Goal: Task Accomplishment & Management: Manage account settings

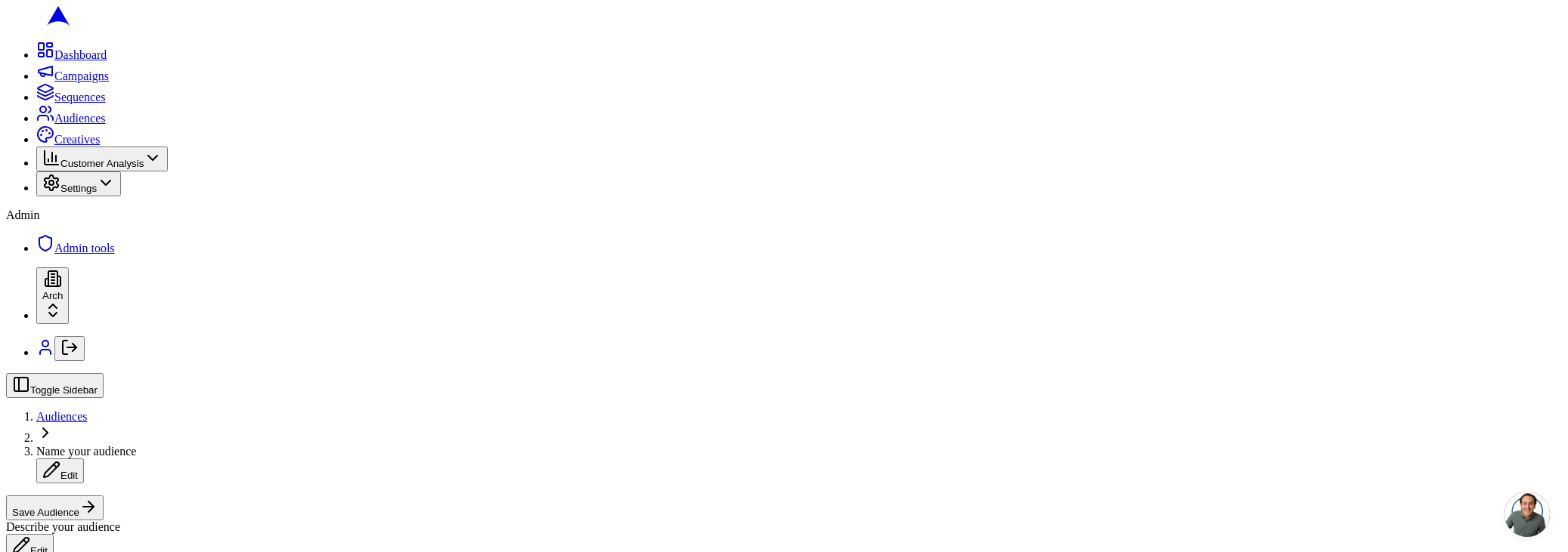
click at [136, 445] on span "Name your audience" at bounding box center [87, 451] width 100 height 12
type input "no result - checking filters"
click at [585, 523] on div "Describe your audience Edit" at bounding box center [784, 542] width 1556 height 38
click at [103, 495] on button "Save Audience" at bounding box center [54, 508] width 97 height 25
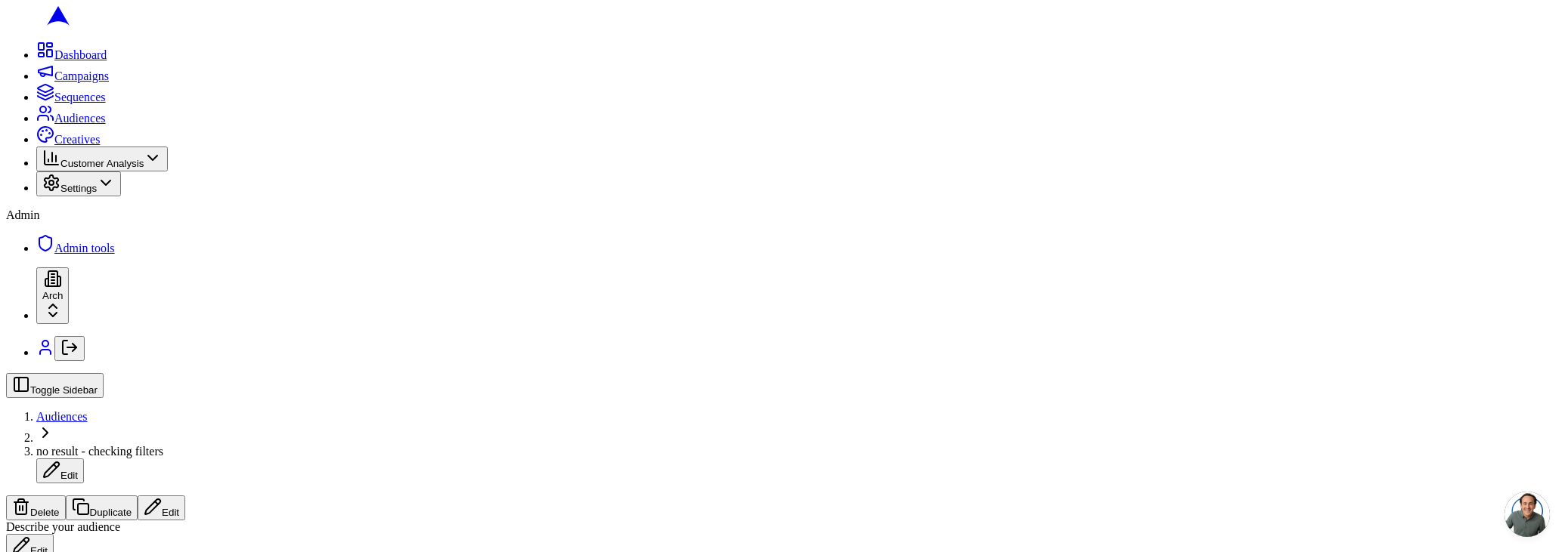
click at [185, 495] on button "Edit" at bounding box center [161, 508] width 47 height 25
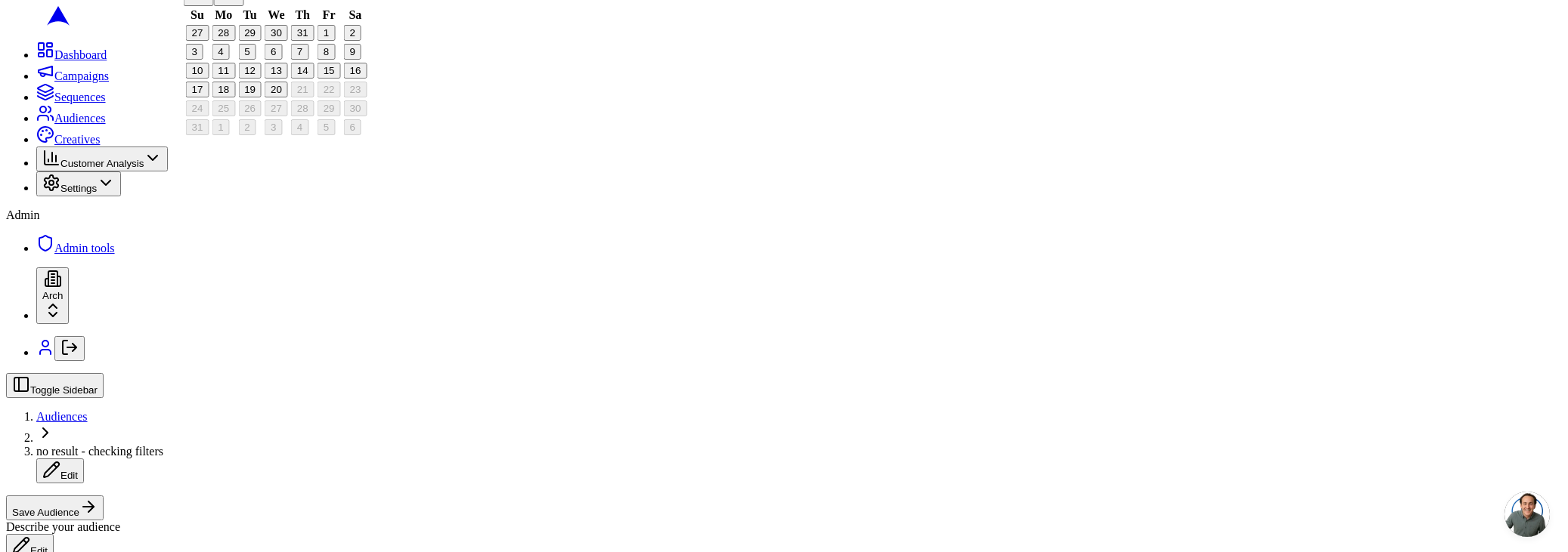
click at [235, 79] on button "11" at bounding box center [223, 70] width 23 height 16
type input "2025-08-11"
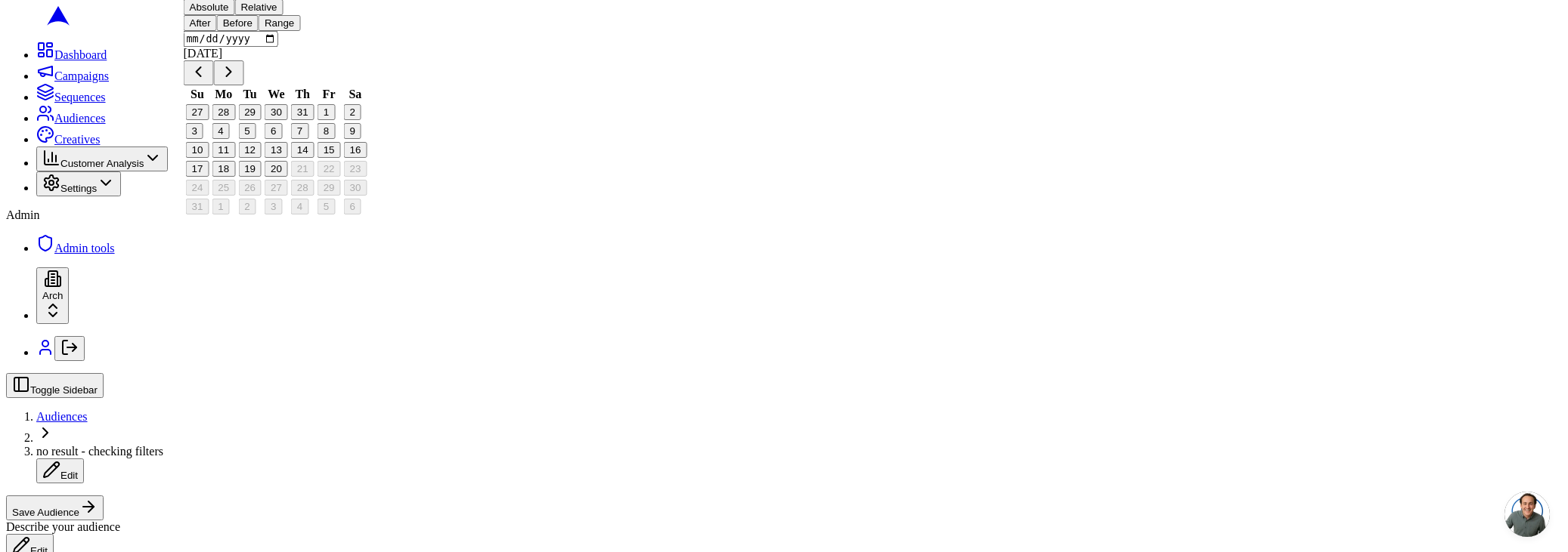
click at [235, 158] on button "11" at bounding box center [223, 150] width 23 height 16
type input "2025-08-11"
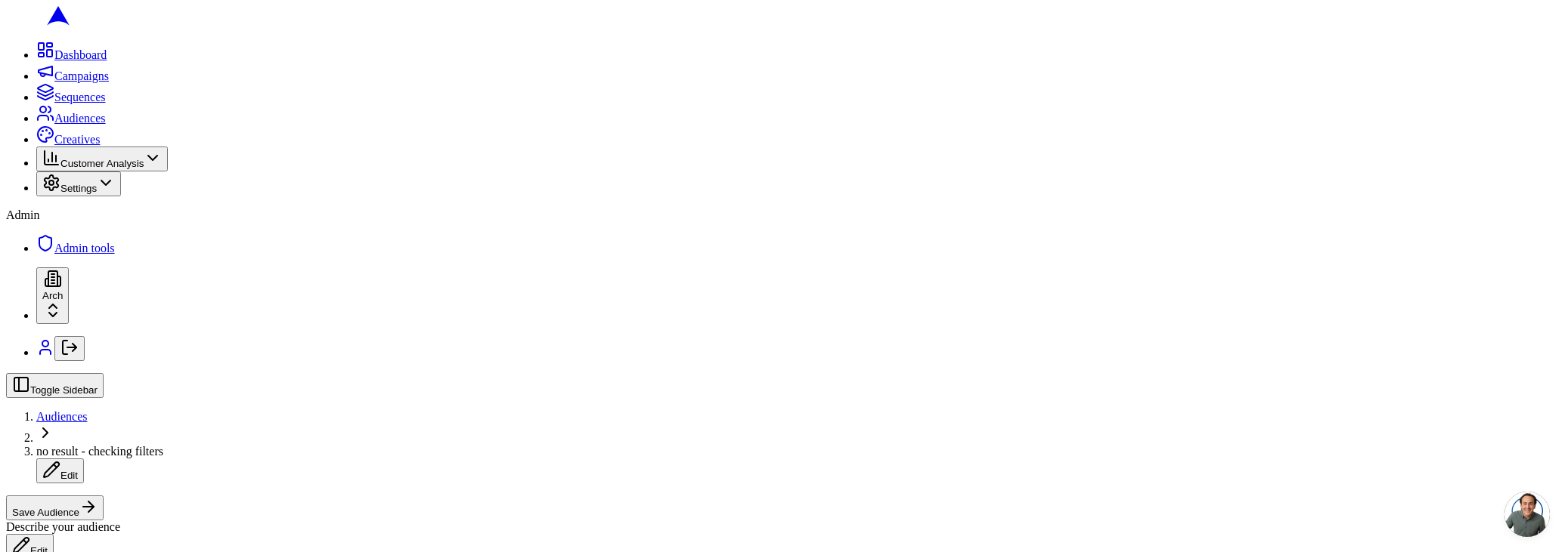
click at [1457, 373] on div "Toggle Sidebar Audiences no result - checking filters Edit Save Audience Descri…" at bounding box center [784, 466] width 1556 height 186
click at [103, 495] on button "Save Audience" at bounding box center [54, 508] width 97 height 25
click at [185, 495] on button "Edit" at bounding box center [161, 508] width 47 height 25
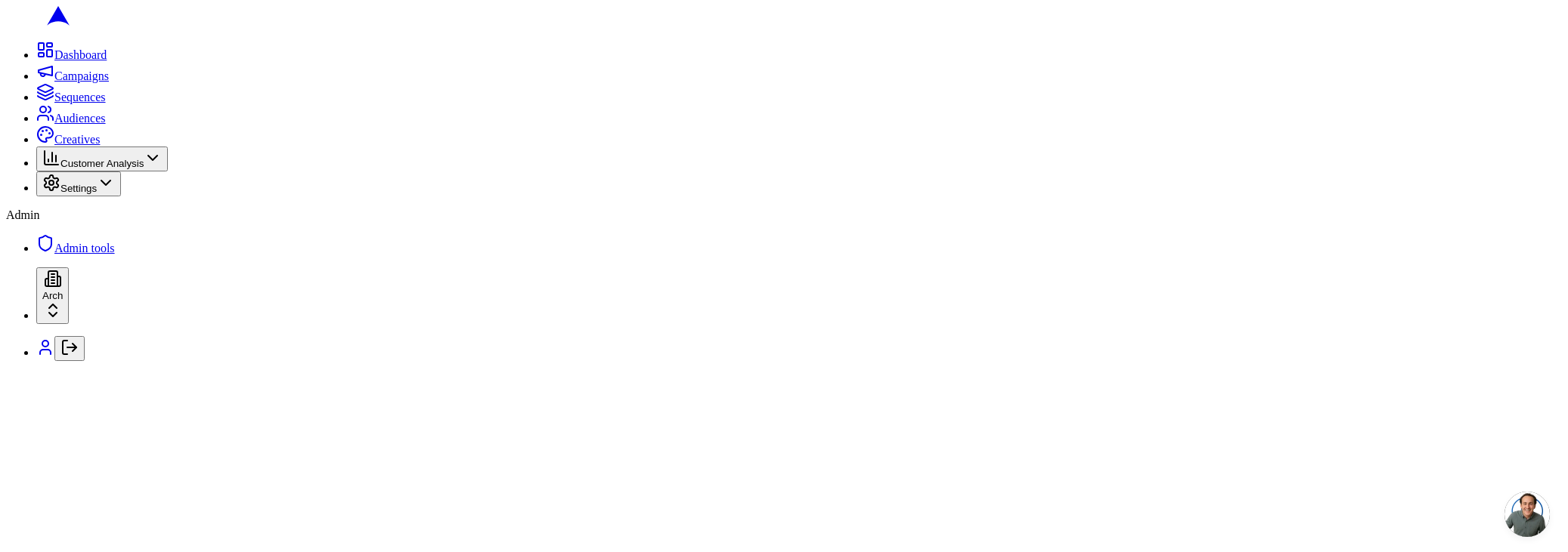
click at [956, 373] on div at bounding box center [784, 373] width 1556 height 0
click at [61, 357] on icon "Log out" at bounding box center [70, 347] width 18 height 18
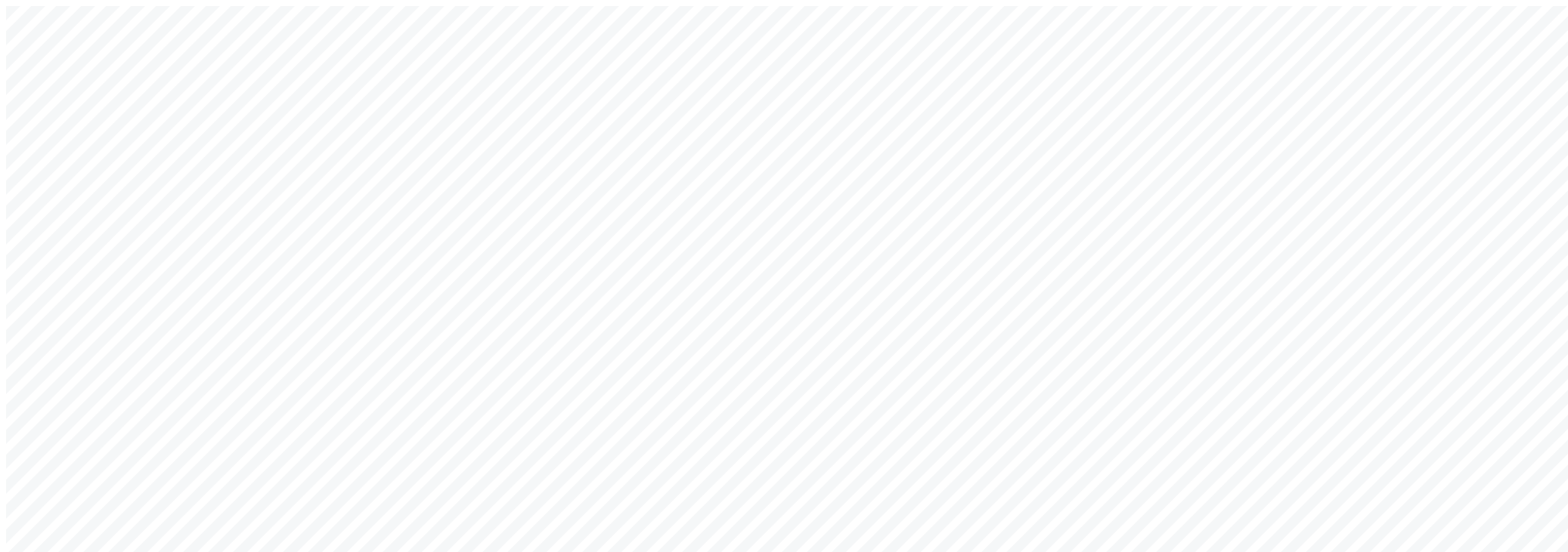
type input "[EMAIL_ADDRESS][DOMAIN_NAME]"
